Goal: Check status

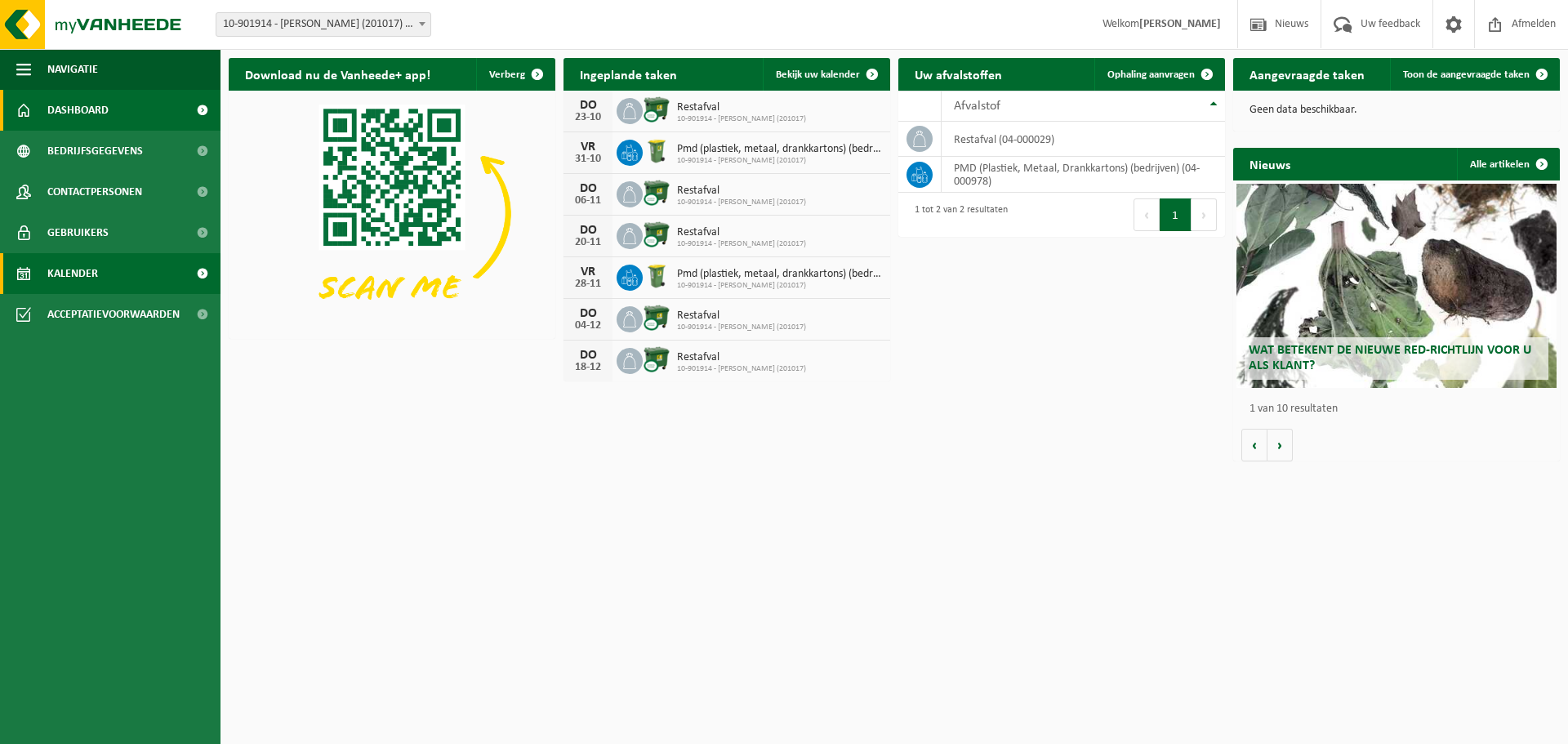
click at [132, 273] on link "Kalender" at bounding box center [110, 273] width 220 height 41
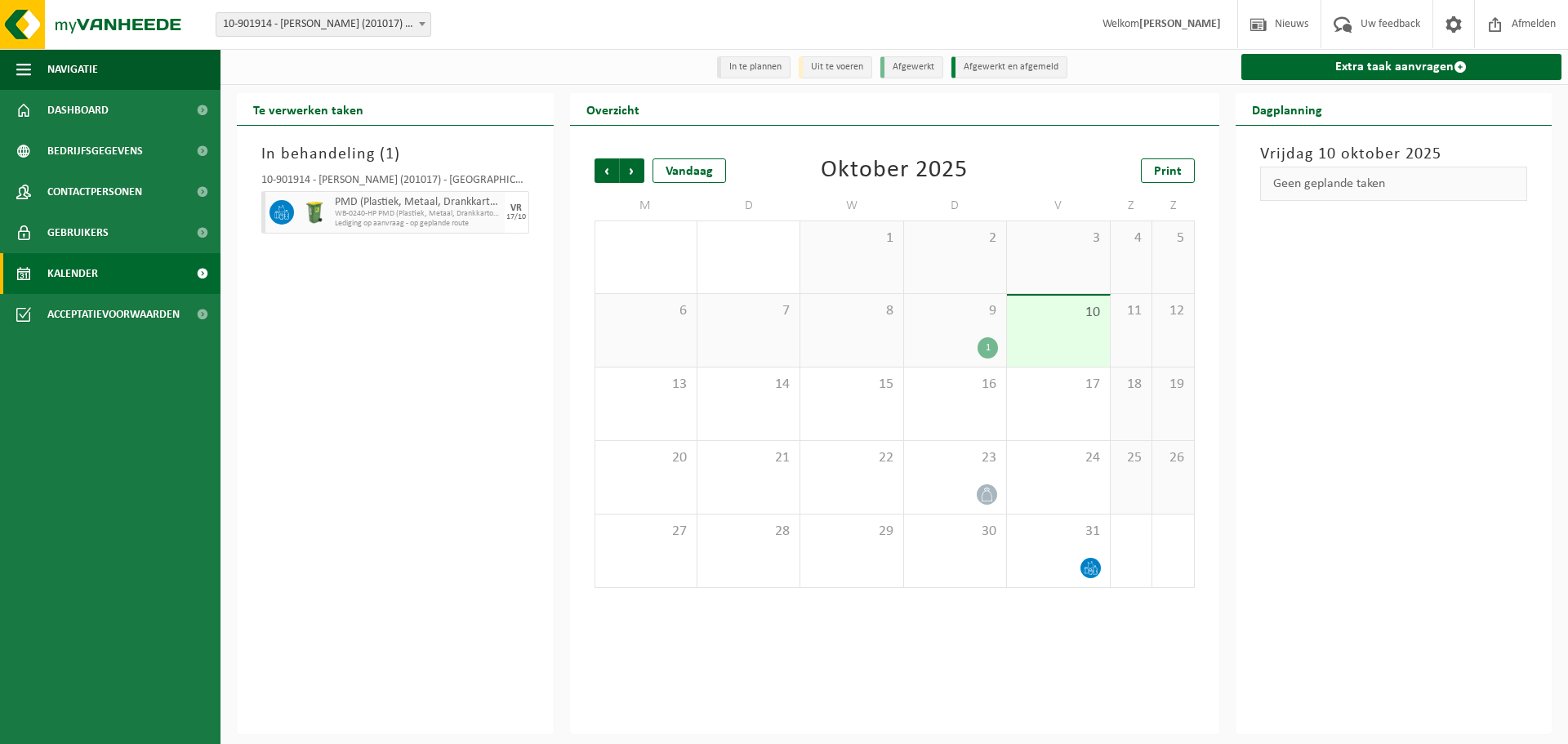
click at [943, 341] on div "1" at bounding box center [955, 347] width 86 height 22
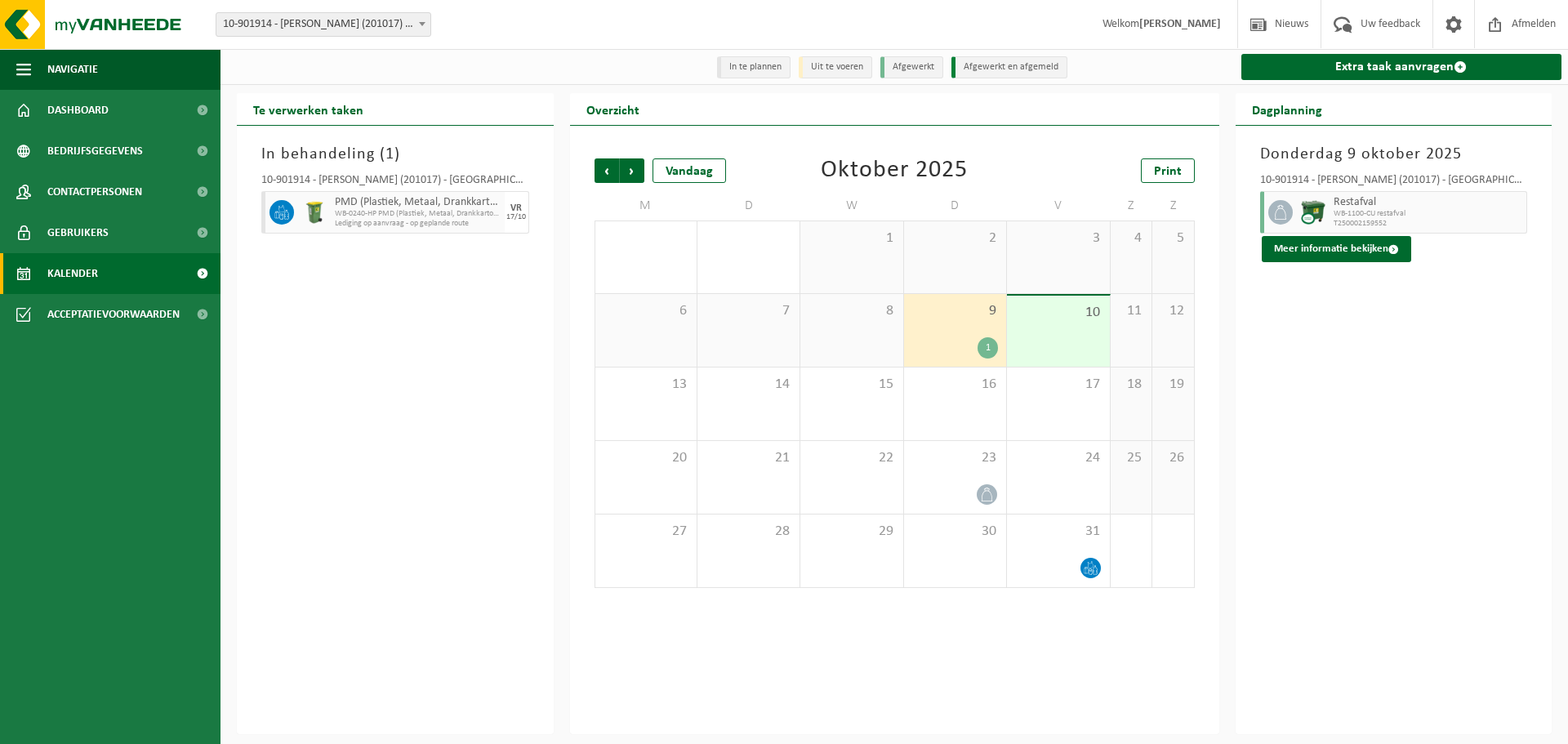
click at [918, 69] on li "Afgewerkt" at bounding box center [911, 67] width 63 height 22
click at [921, 65] on li "Afgewerkt" at bounding box center [911, 67] width 63 height 22
click at [972, 65] on li "Afgewerkt en afgemeld" at bounding box center [1009, 67] width 116 height 22
